Goal: Communication & Community: Ask a question

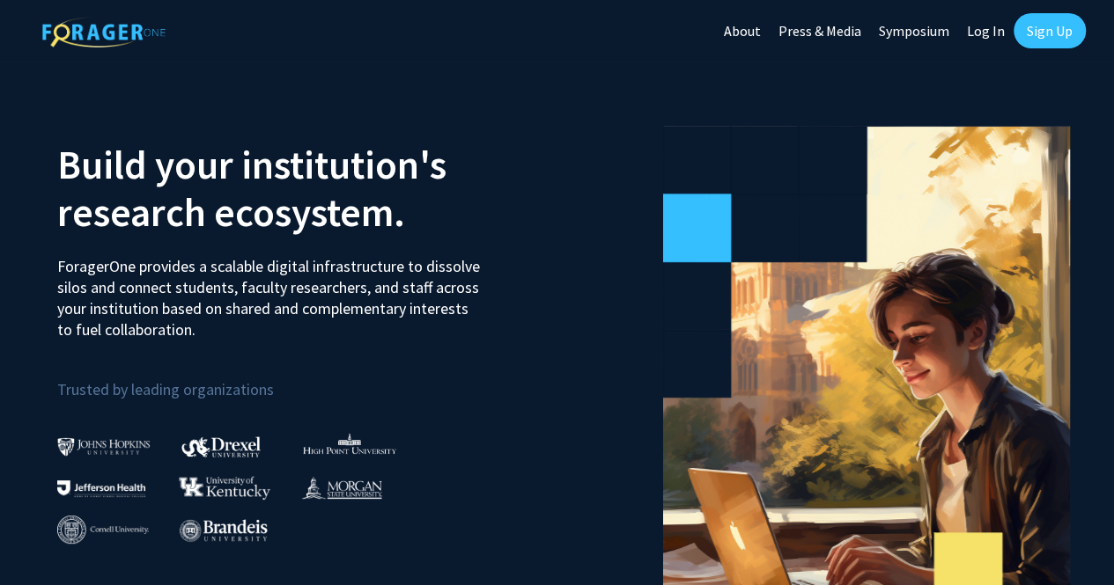
click at [1067, 33] on link "Sign Up" at bounding box center [1049, 30] width 72 height 35
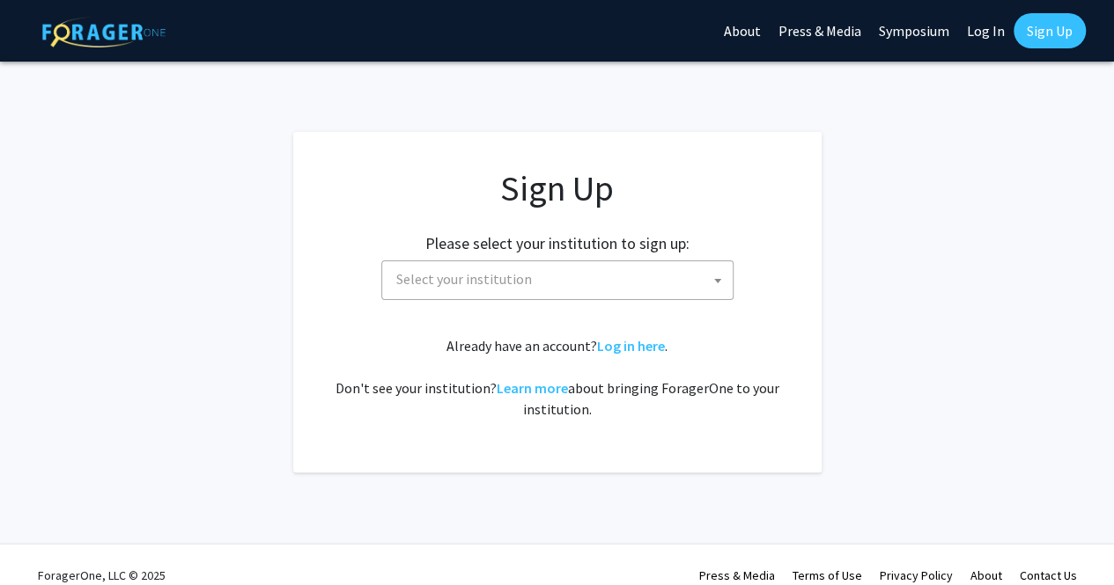
click at [428, 281] on span "Select your institution" at bounding box center [464, 279] width 136 height 18
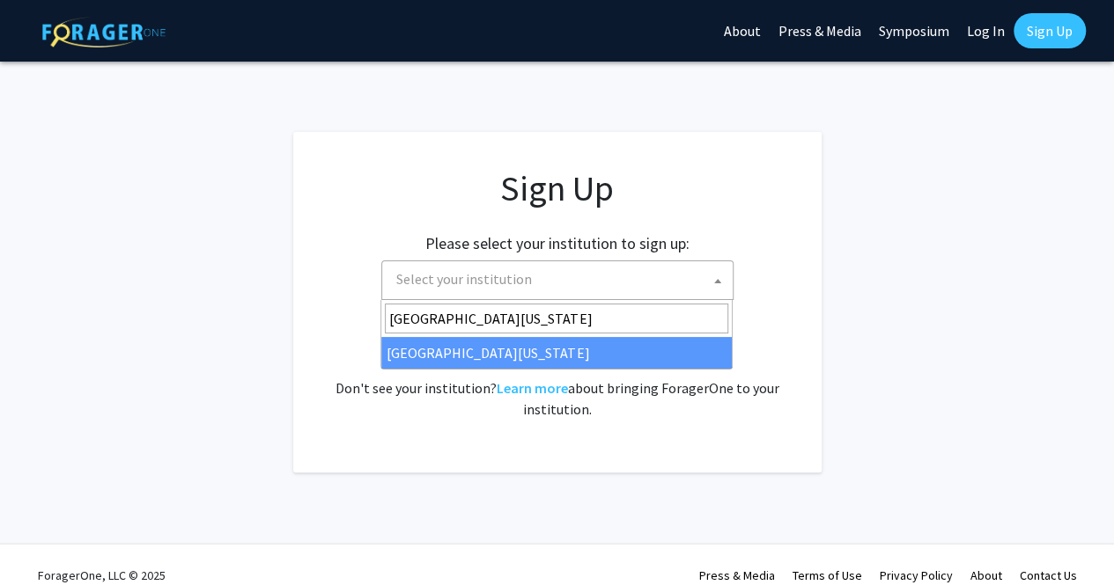
type input "[GEOGRAPHIC_DATA][US_STATE]"
select select "33"
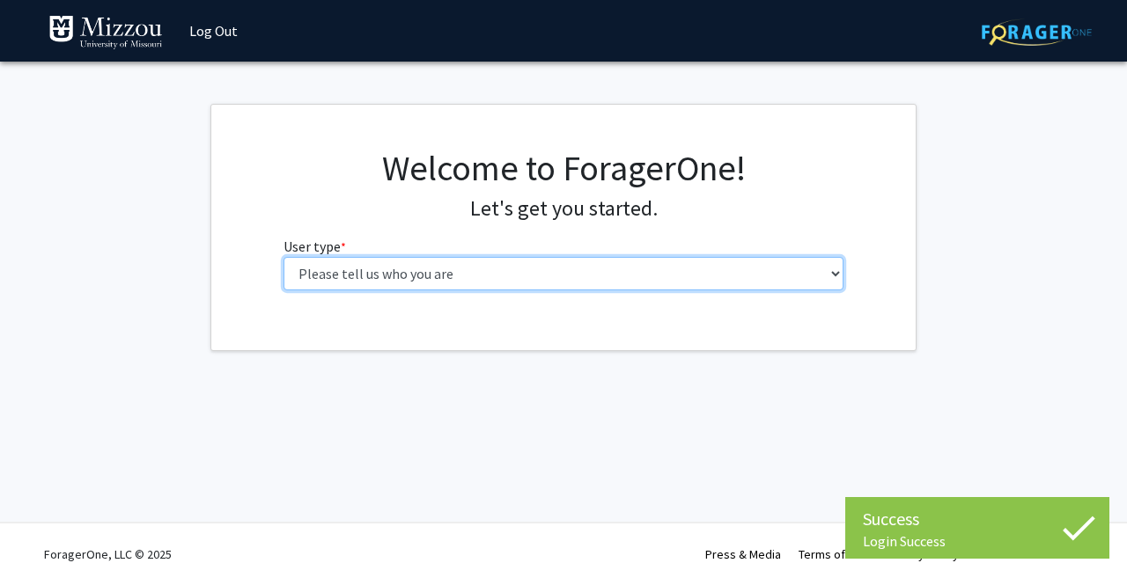
click at [686, 277] on select "Please tell us who you are Undergraduate Student Master's Student Doctoral Cand…" at bounding box center [563, 273] width 561 height 33
select select "1: undergrad"
click at [283, 257] on select "Please tell us who you are Undergraduate Student Master's Student Doctoral Cand…" at bounding box center [563, 273] width 561 height 33
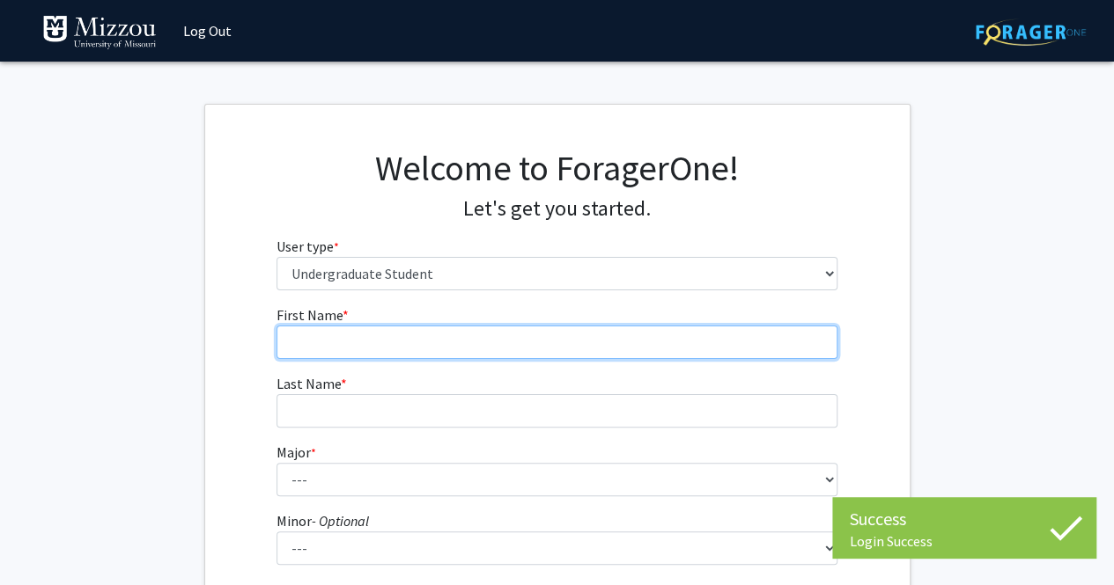
click at [645, 334] on input "First Name * required" at bounding box center [556, 342] width 561 height 33
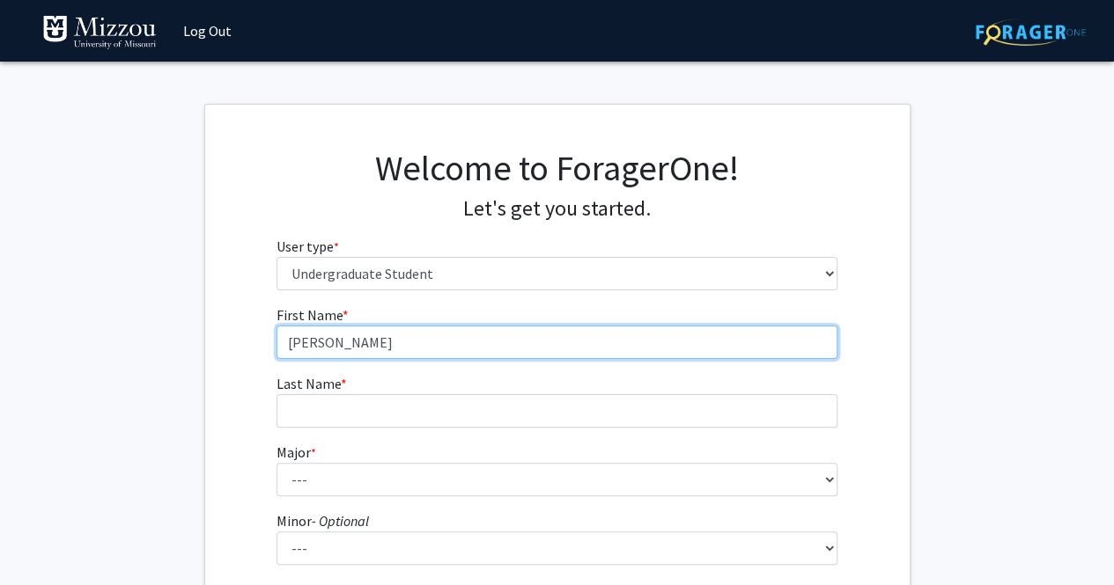
type input "Ashlyn"
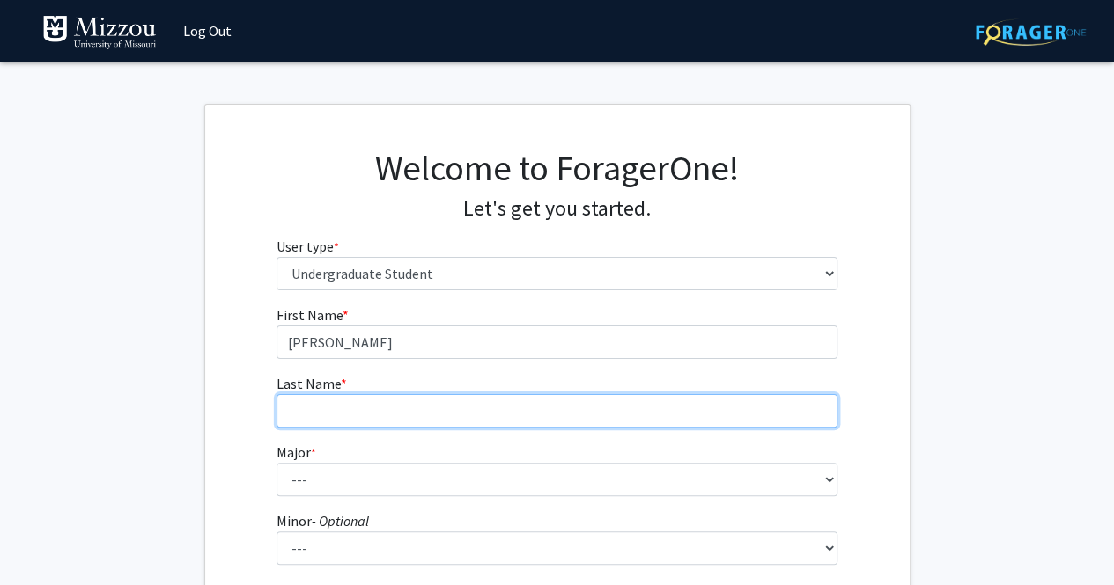
click at [651, 402] on input "Last Name * required" at bounding box center [556, 410] width 561 height 33
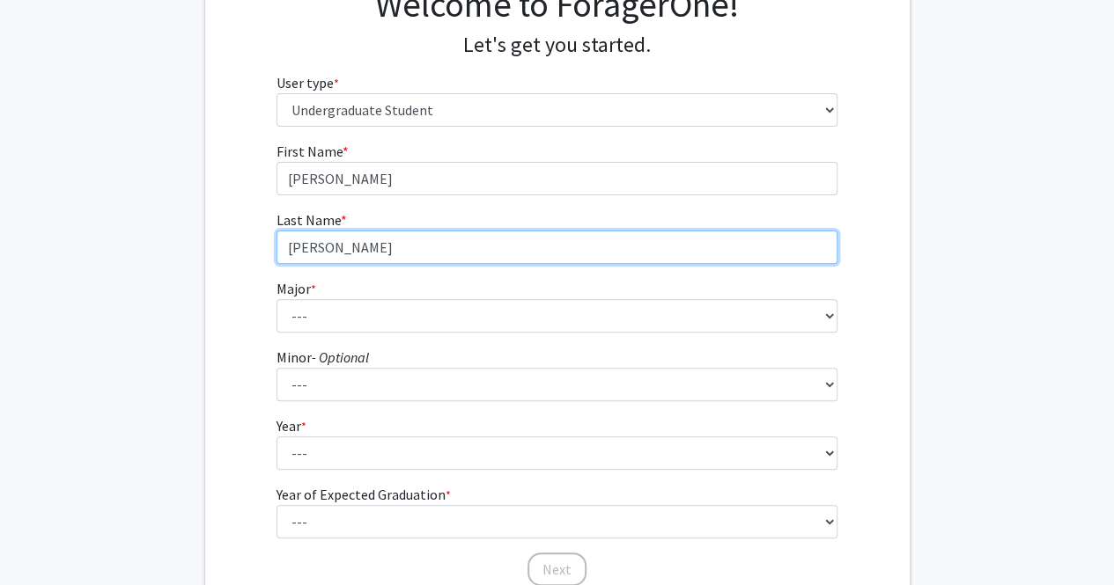
scroll to position [204, 0]
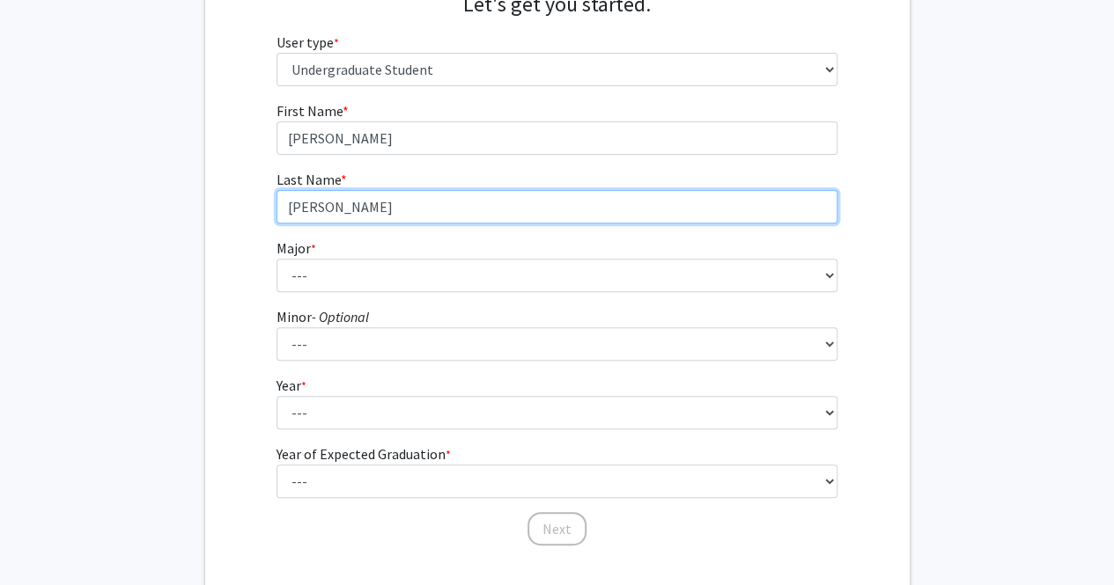
type input "Wahlquist"
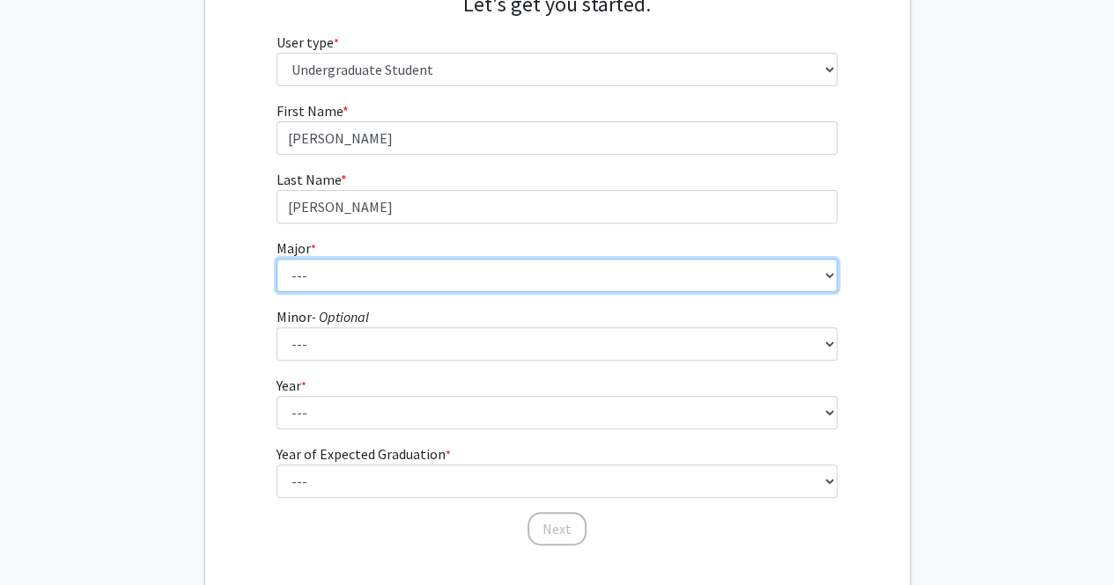
click at [613, 281] on select "--- Agribusiness Management Agricultural Education Agricultural Education: Comm…" at bounding box center [556, 275] width 561 height 33
select select "135: 2628"
click at [276, 259] on select "--- Agribusiness Management Agricultural Education Agricultural Education: Comm…" at bounding box center [556, 275] width 561 height 33
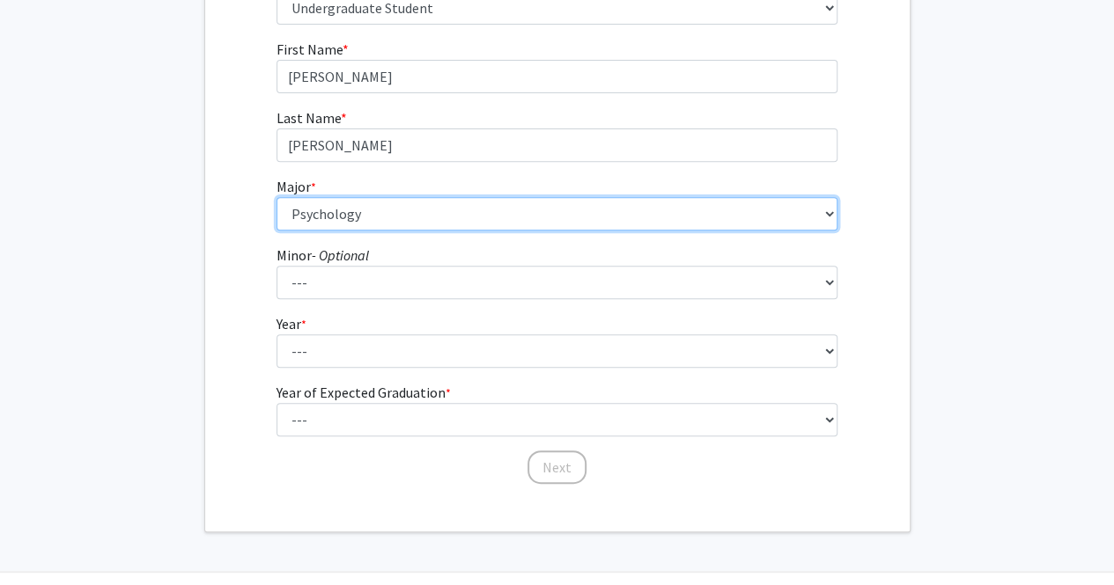
scroll to position [267, 0]
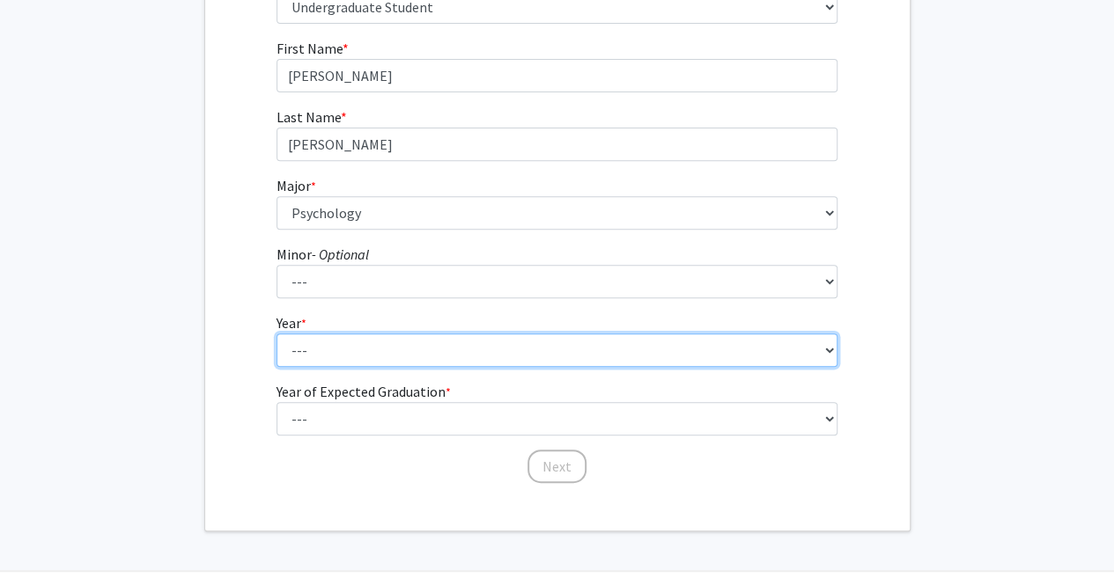
click at [389, 364] on select "--- First-year Sophomore Junior Senior Postbaccalaureate Certificate" at bounding box center [556, 350] width 561 height 33
select select "4: senior"
click at [276, 334] on select "--- First-year Sophomore Junior Senior Postbaccalaureate Certificate" at bounding box center [556, 350] width 561 height 33
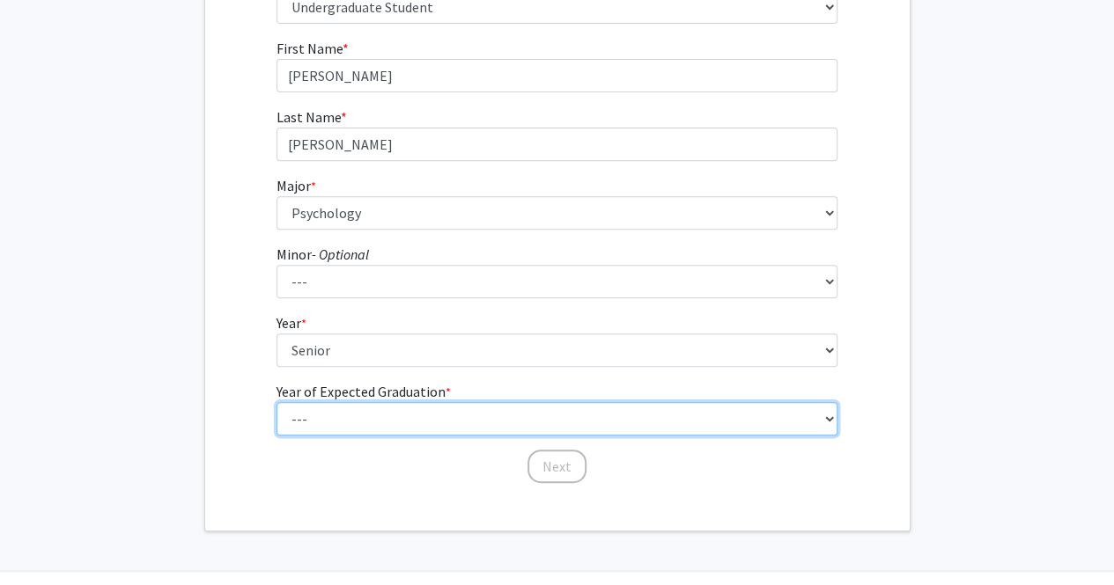
click at [338, 425] on select "--- 2025 2026 2027 2028 2029 2030 2031 2032 2033 2034" at bounding box center [556, 418] width 561 height 33
select select "2: 2026"
click at [276, 402] on select "--- 2025 2026 2027 2028 2029 2030 2031 2032 2033 2034" at bounding box center [556, 418] width 561 height 33
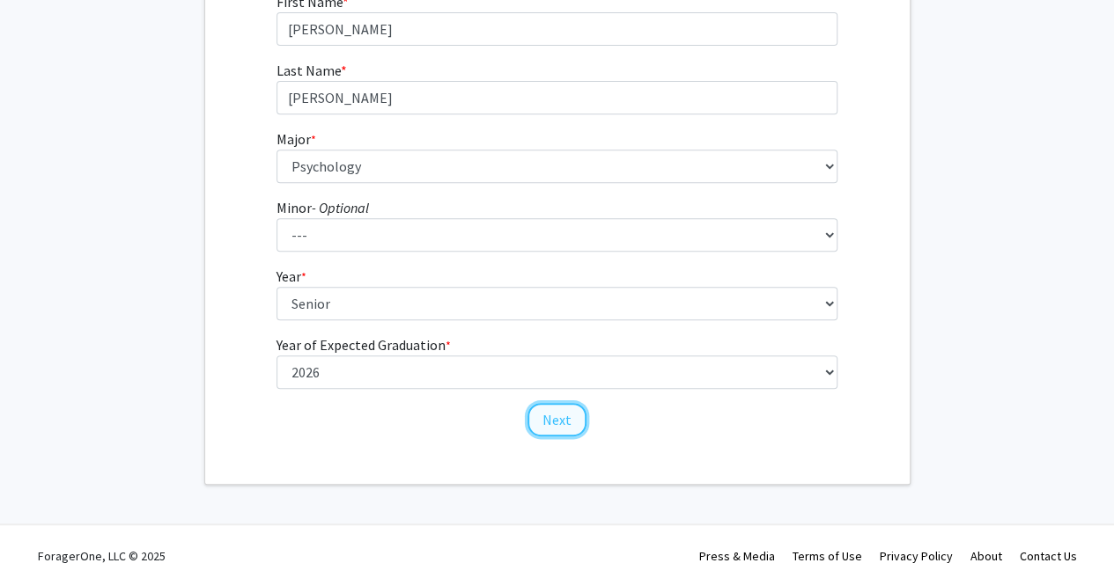
click at [551, 418] on button "Next" at bounding box center [556, 419] width 59 height 33
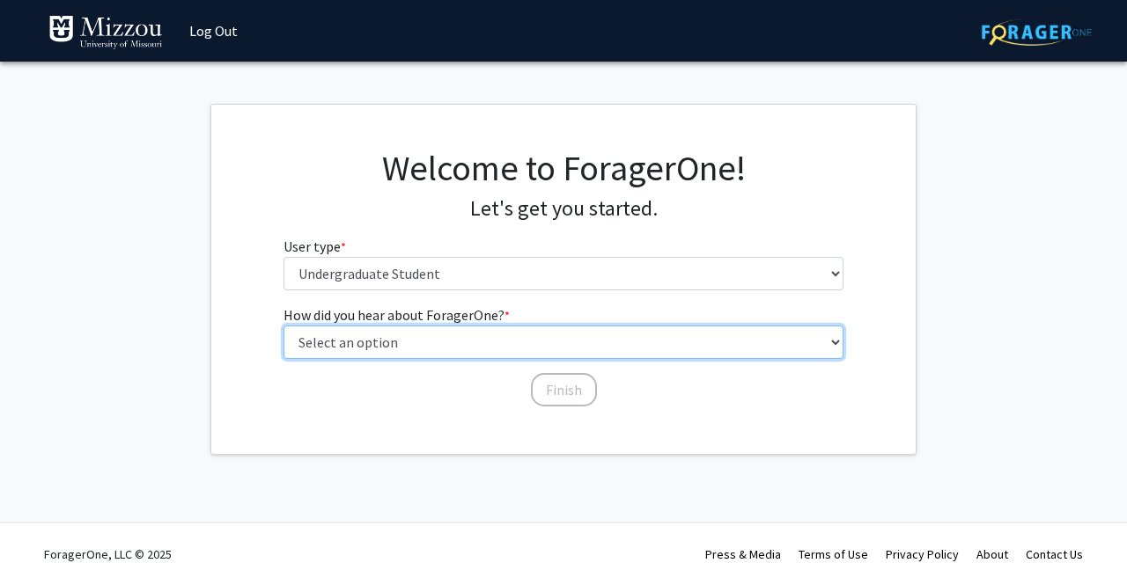
click at [492, 335] on select "Select an option Peer/student recommendation Faculty/staff recommendation Unive…" at bounding box center [563, 342] width 561 height 33
select select "2: faculty_recommendation"
click at [283, 326] on select "Select an option Peer/student recommendation Faculty/staff recommendation Unive…" at bounding box center [563, 342] width 561 height 33
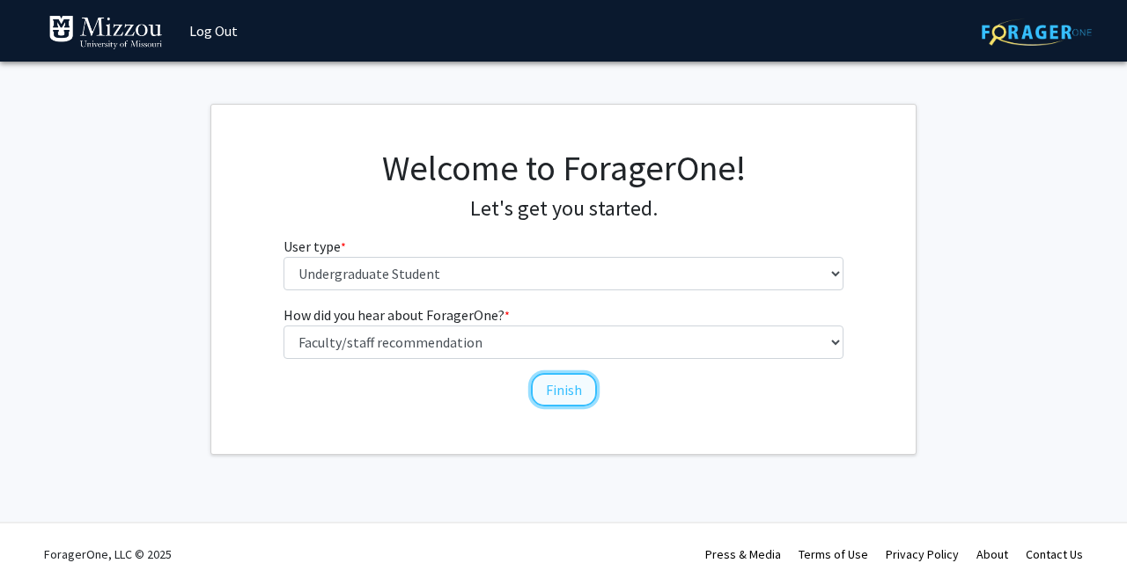
click at [576, 401] on button "Finish" at bounding box center [564, 389] width 66 height 33
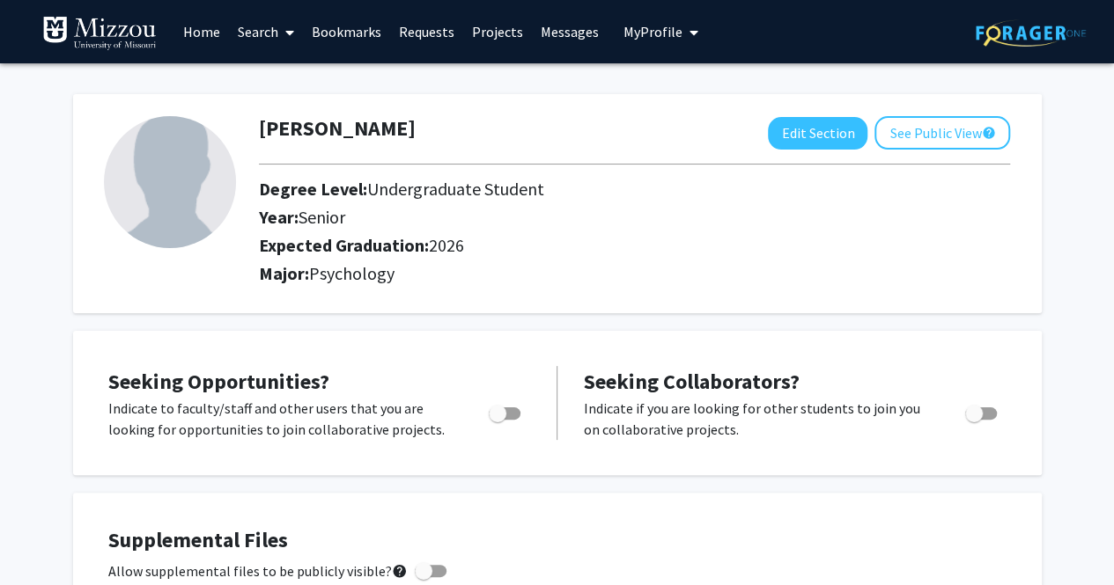
click at [689, 29] on icon "My profile dropdown to access profile and logout" at bounding box center [693, 33] width 9 height 14
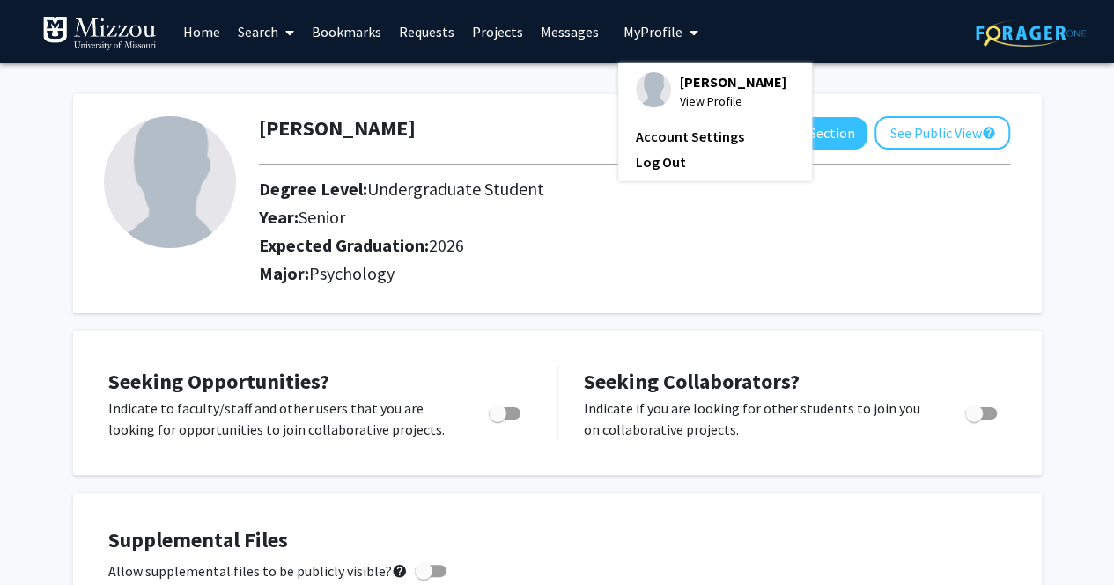
click at [293, 33] on icon at bounding box center [289, 33] width 9 height 14
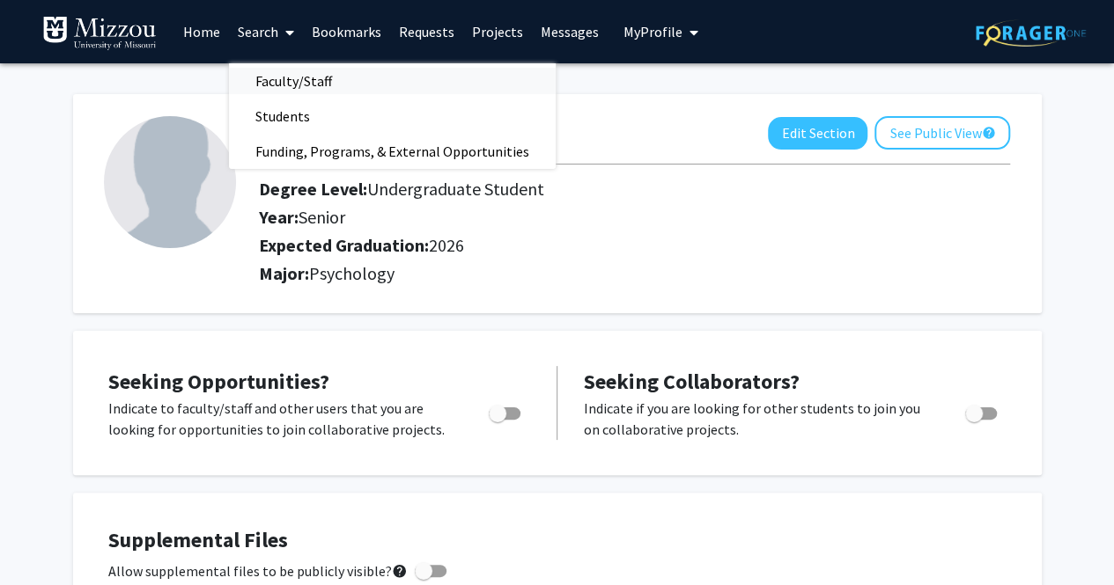
click at [292, 75] on span "Faculty/Staff" at bounding box center [293, 80] width 129 height 35
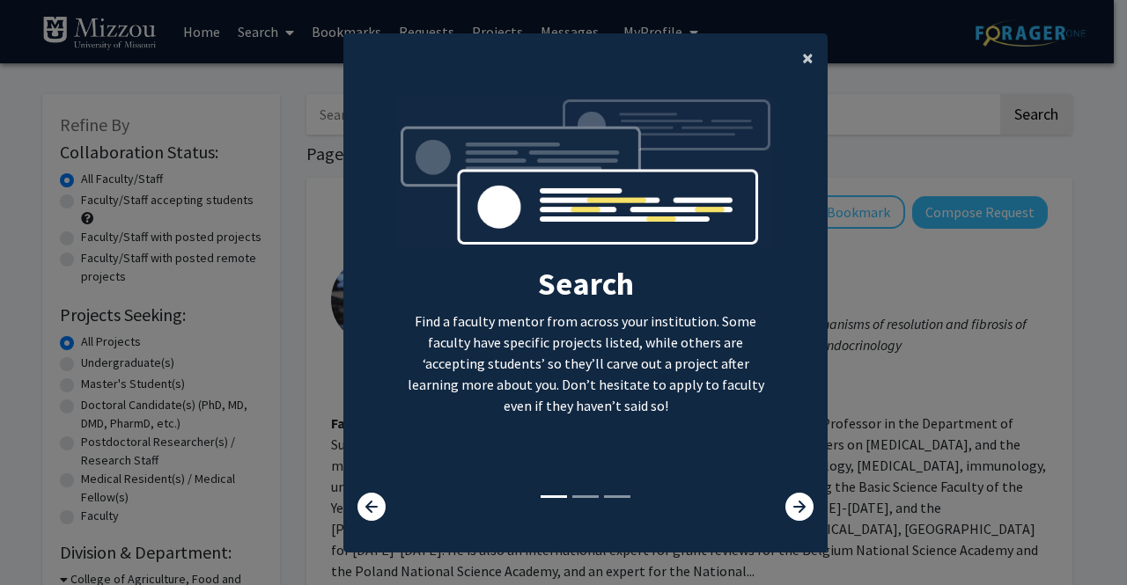
click at [802, 55] on span "×" at bounding box center [807, 57] width 11 height 27
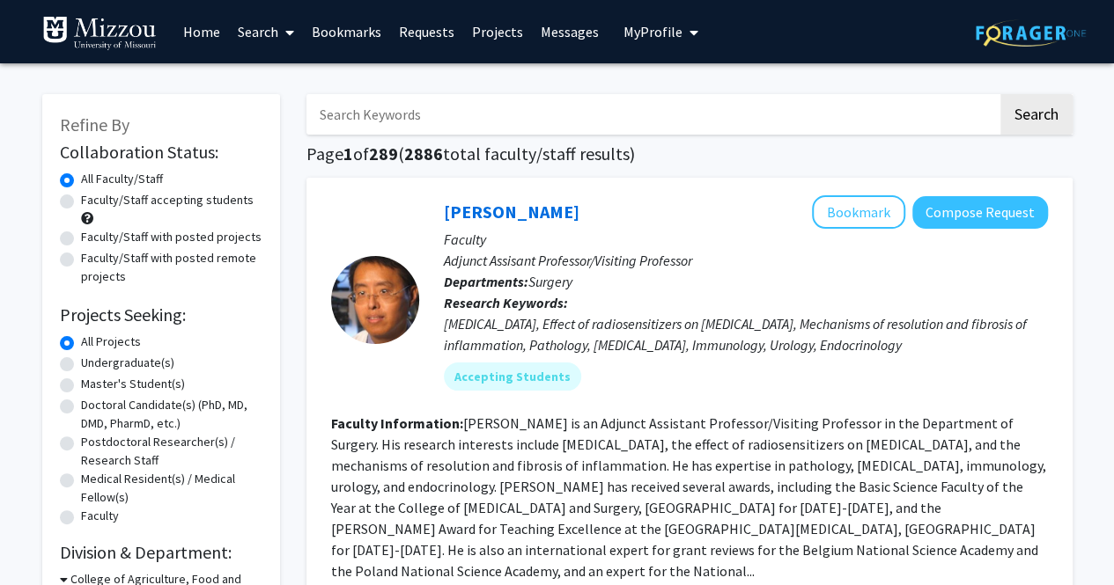
click at [600, 119] on input "Search Keywords" at bounding box center [651, 114] width 691 height 40
type input "dr ellis-kalton"
click at [1000, 94] on button "Search" at bounding box center [1036, 114] width 72 height 40
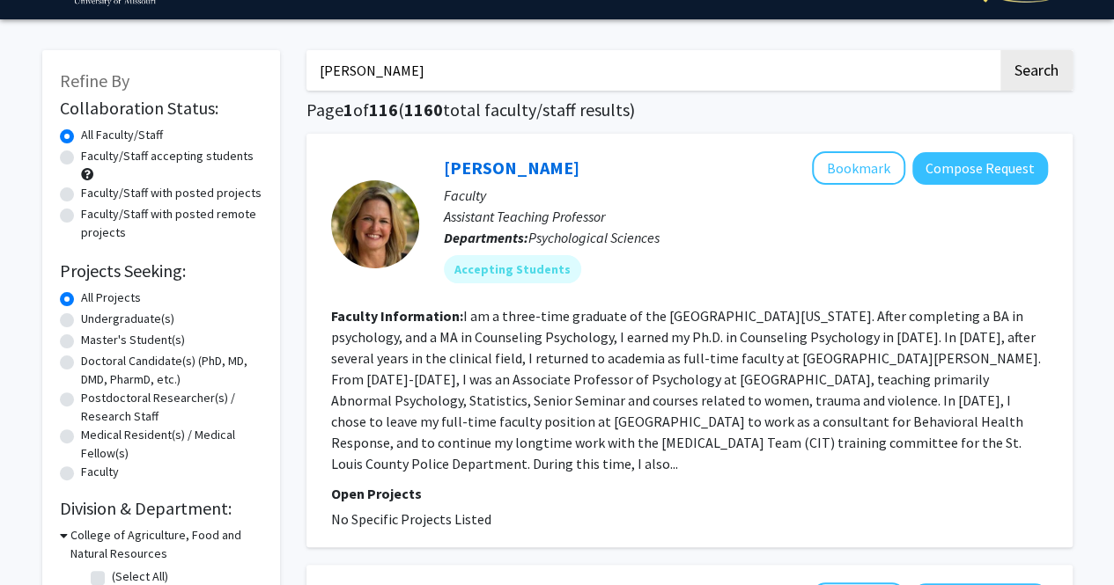
scroll to position [55, 0]
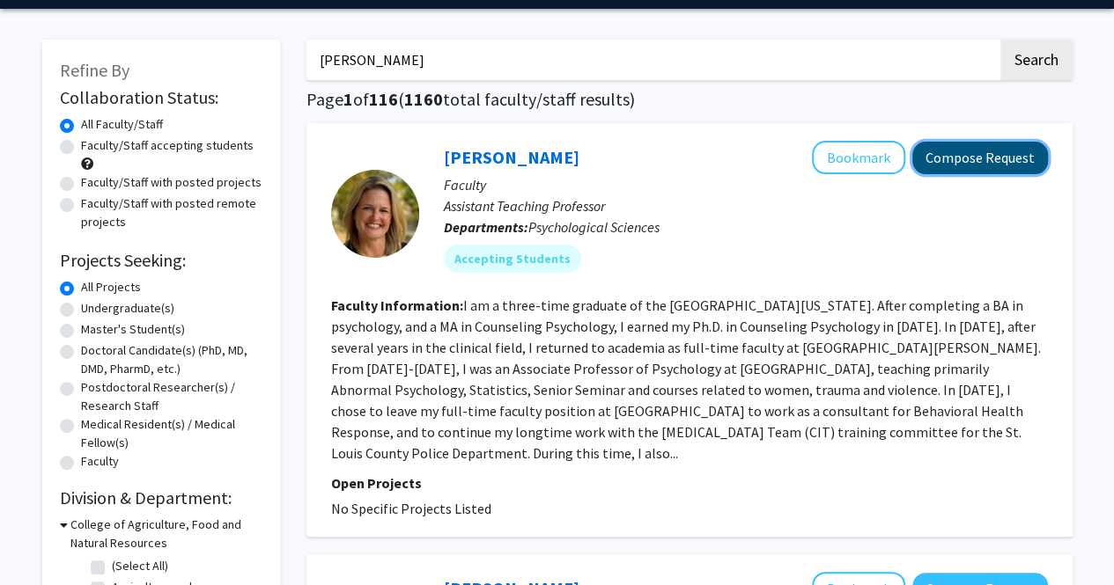
click at [1014, 165] on button "Compose Request" at bounding box center [980, 158] width 136 height 33
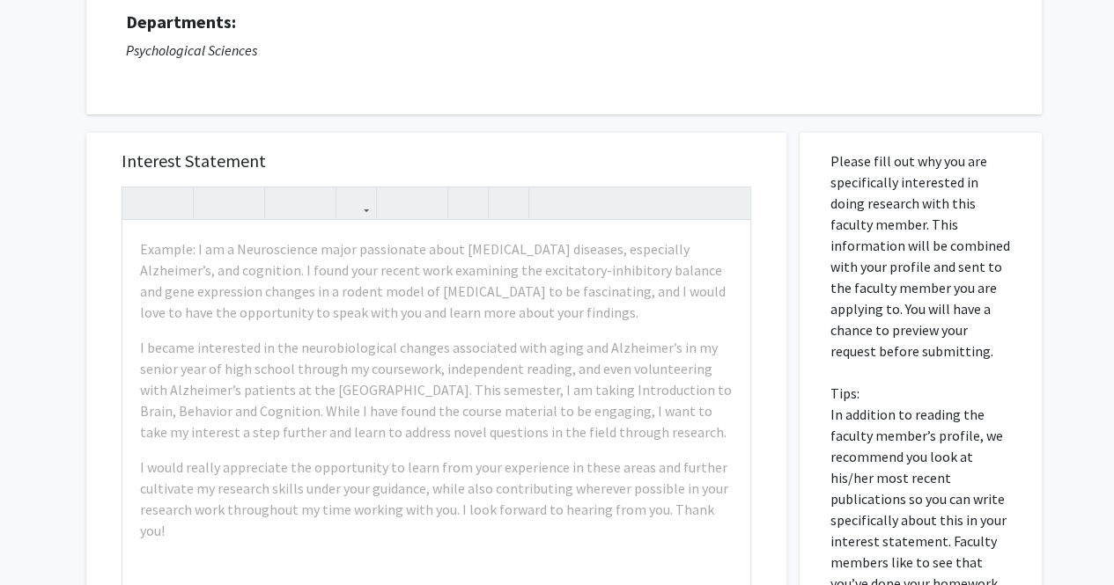
scroll to position [176, 0]
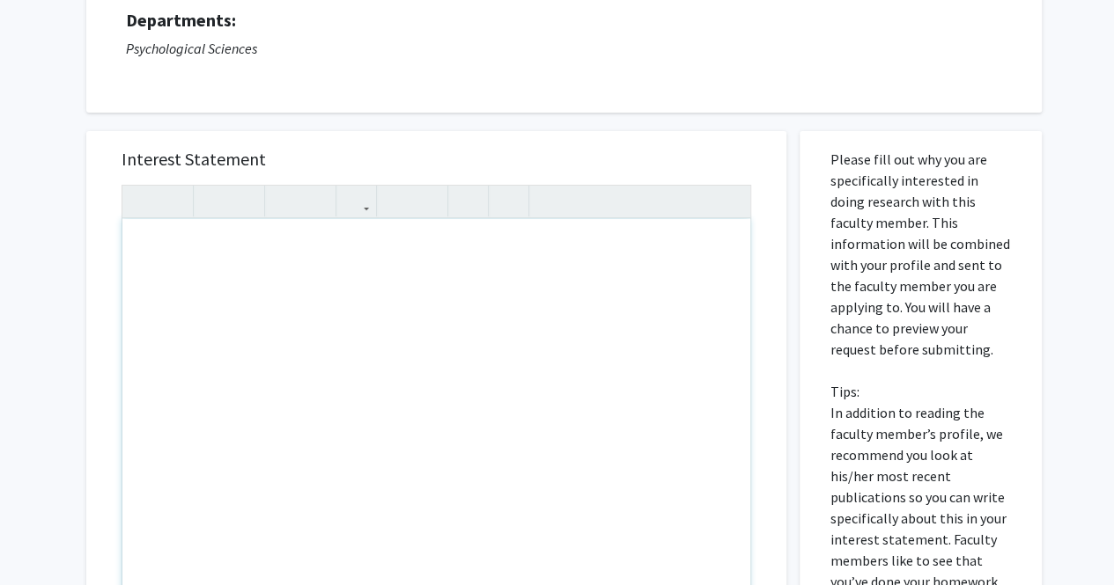
click at [329, 293] on div "Note to users with screen readers: Please press Alt+0 or Option+0 to deactivate…" at bounding box center [436, 421] width 628 height 404
type textarea "I am requesting this for PSYCH 3020"
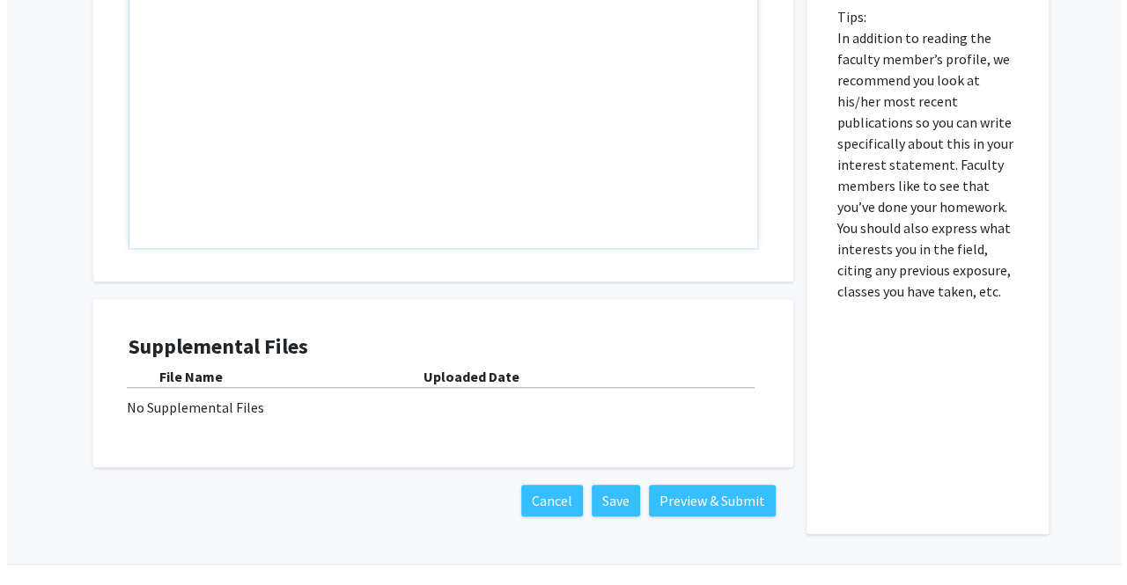
scroll to position [552, 0]
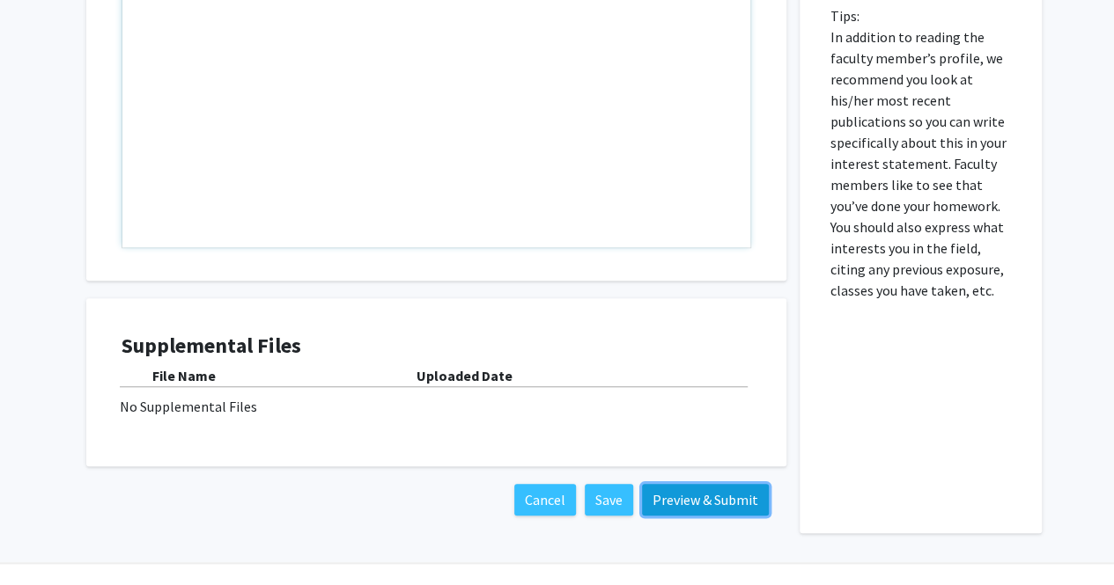
click at [710, 495] on button "Preview & Submit" at bounding box center [705, 500] width 127 height 32
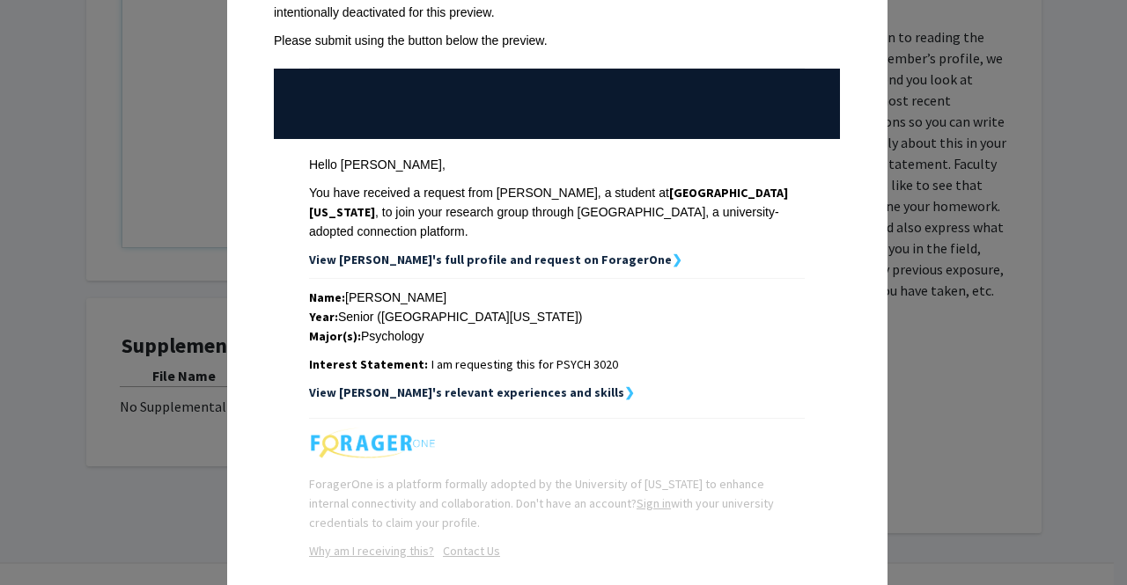
scroll to position [207, 0]
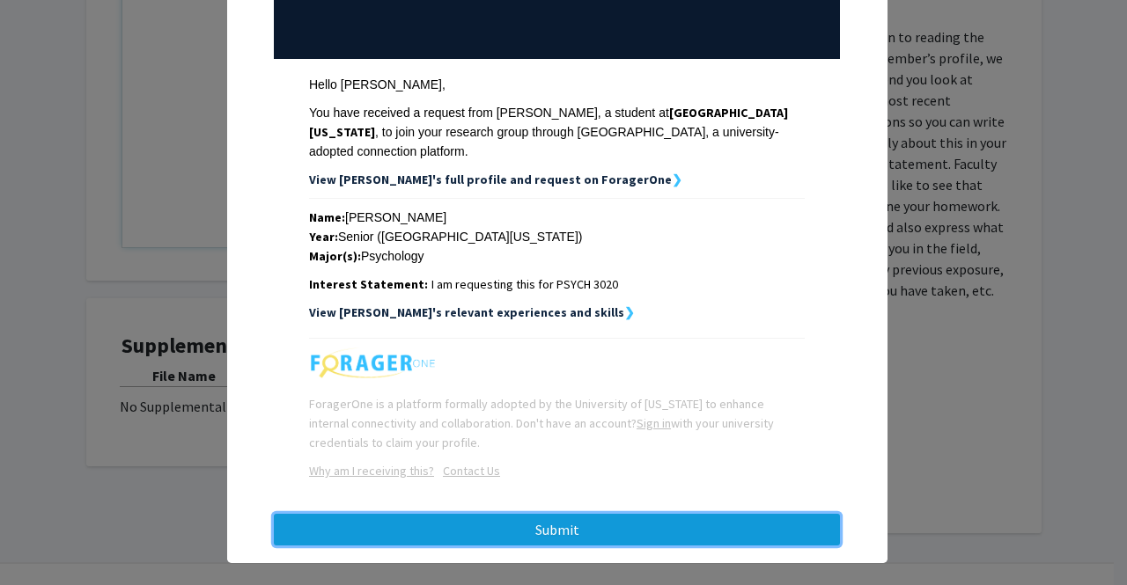
click at [681, 514] on button "Submit" at bounding box center [557, 530] width 566 height 32
